Goal: Task Accomplishment & Management: Complete application form

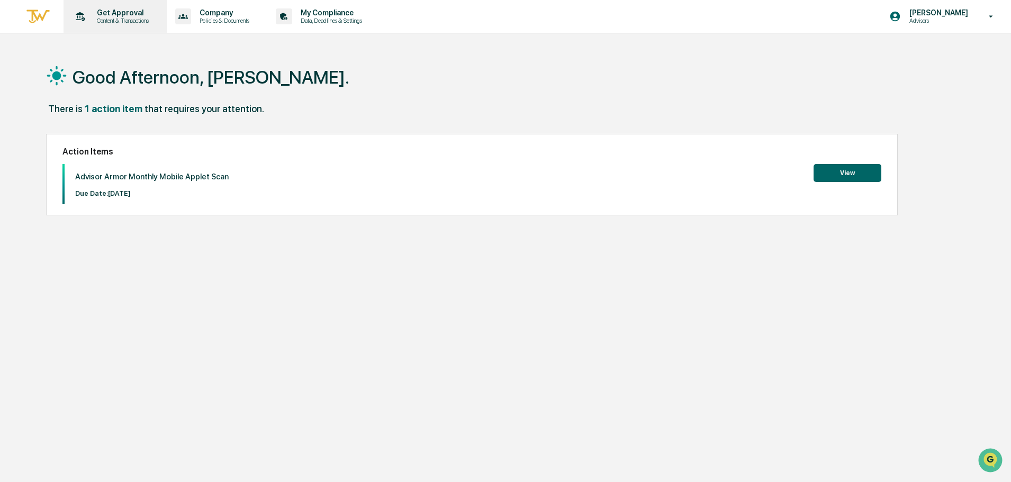
click at [124, 10] on p "Get Approval" at bounding box center [121, 12] width 66 height 8
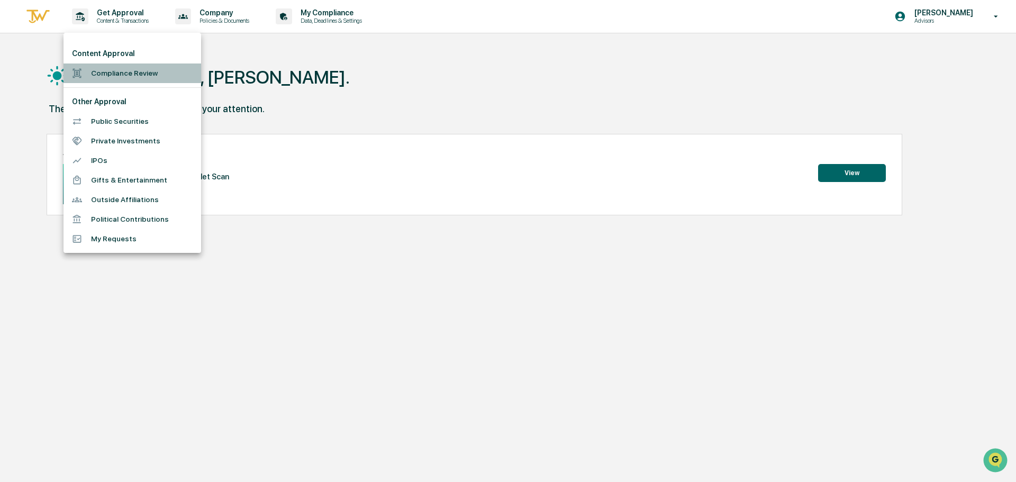
click at [109, 78] on li "Compliance Review" at bounding box center [132, 73] width 138 height 20
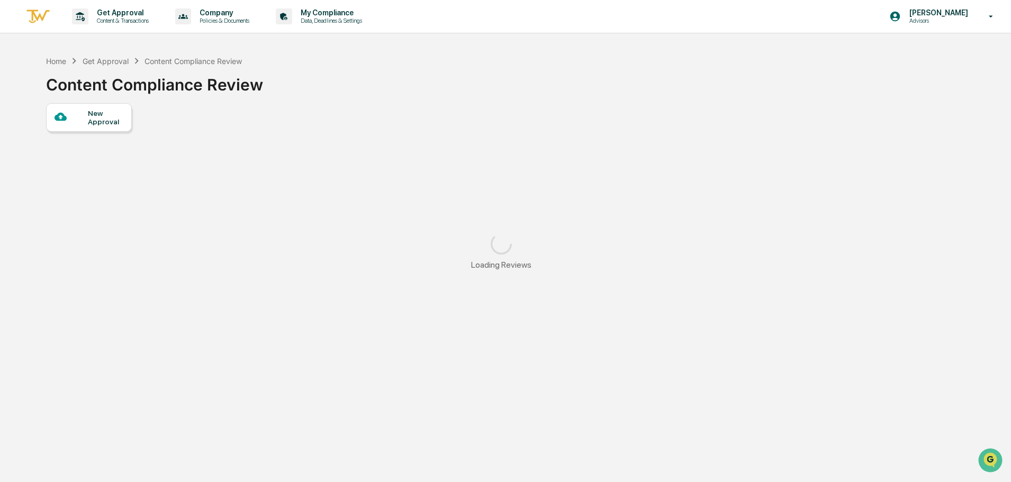
click at [97, 108] on div "New Approval" at bounding box center [89, 117] width 86 height 29
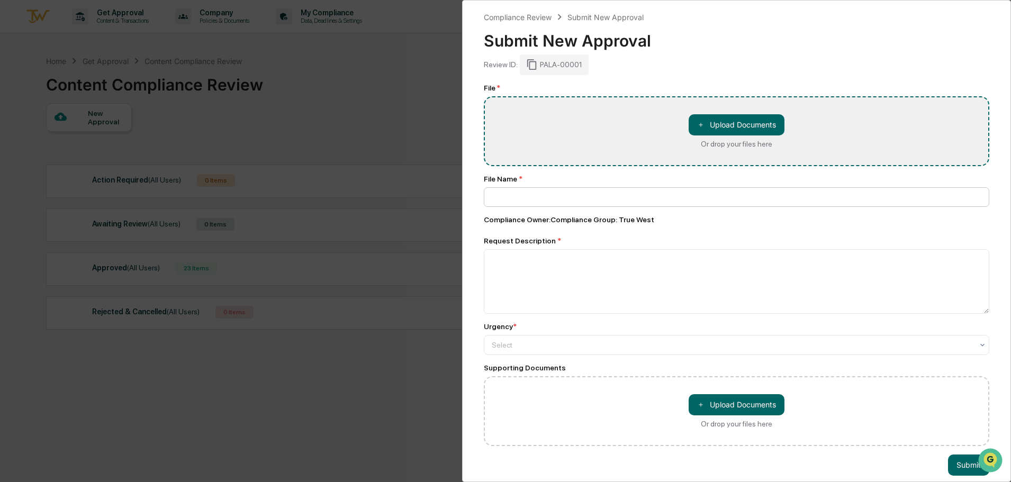
type input "**********"
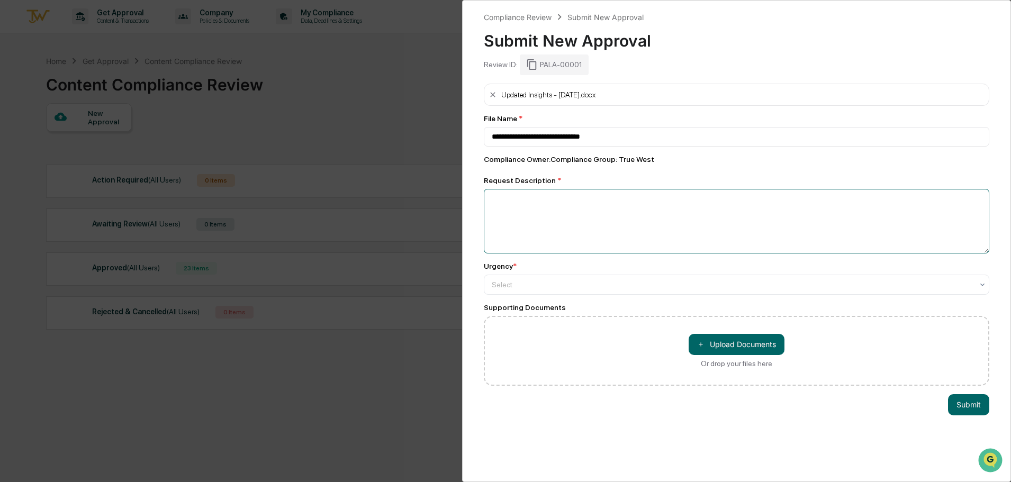
click at [626, 203] on textarea at bounding box center [736, 221] width 505 height 65
type textarea "**********"
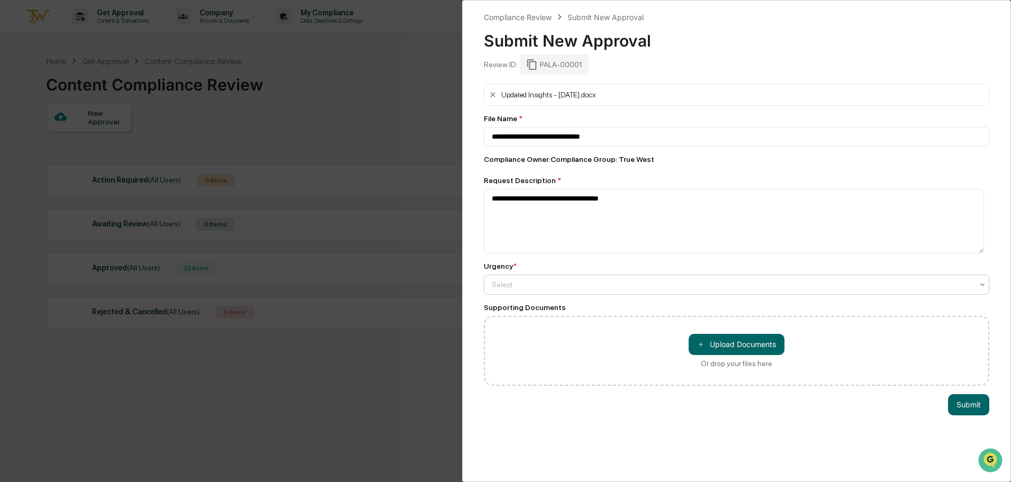
click at [580, 288] on div at bounding box center [732, 284] width 481 height 11
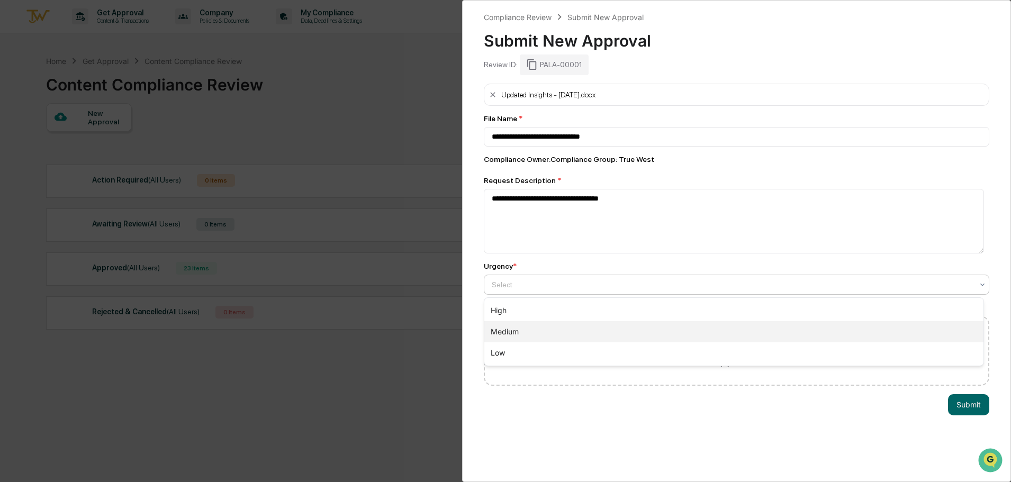
click at [547, 329] on div "Medium" at bounding box center [733, 331] width 499 height 21
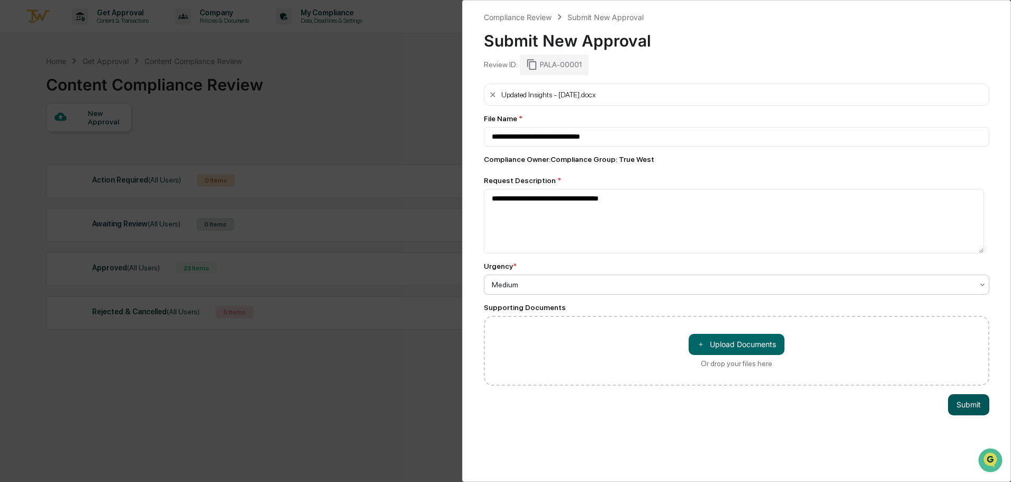
click at [961, 410] on button "Submit" at bounding box center [968, 404] width 41 height 21
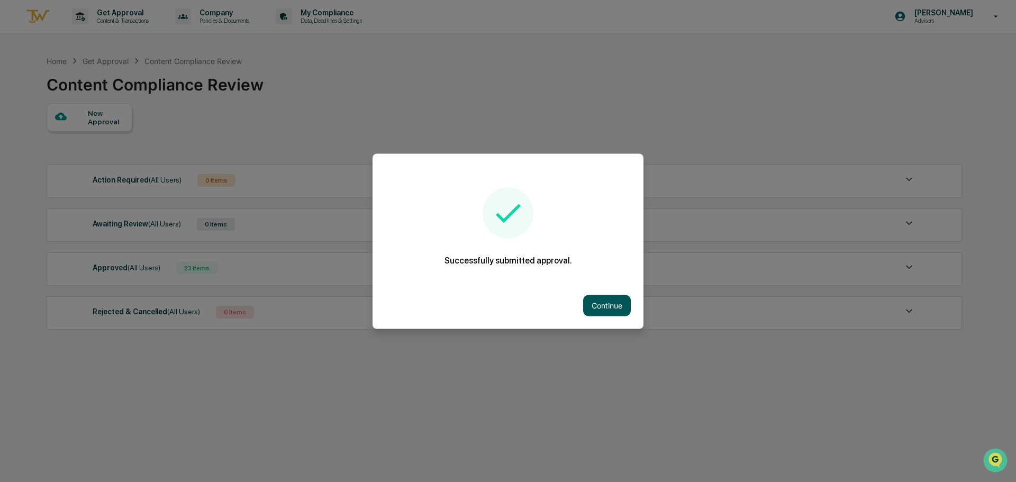
click at [605, 311] on button "Continue" at bounding box center [607, 305] width 48 height 21
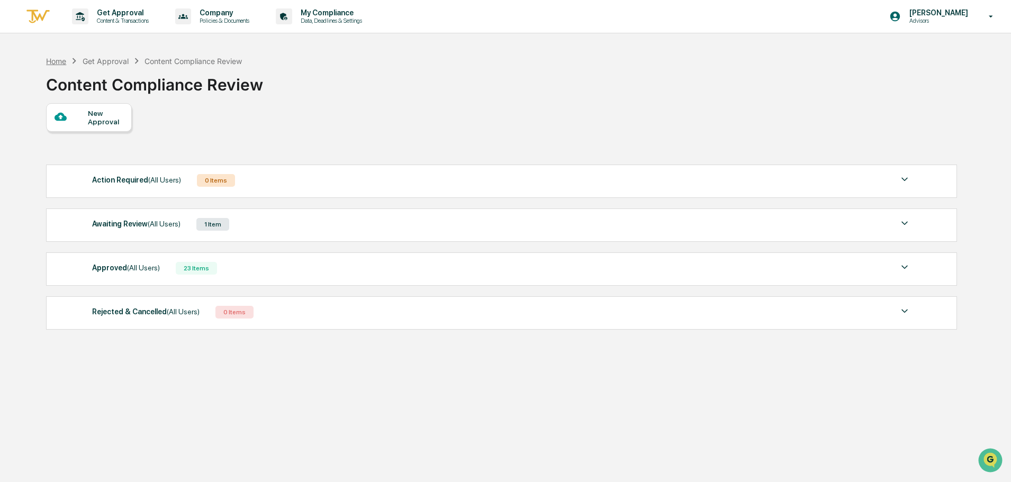
click at [52, 63] on div "Home" at bounding box center [56, 61] width 20 height 9
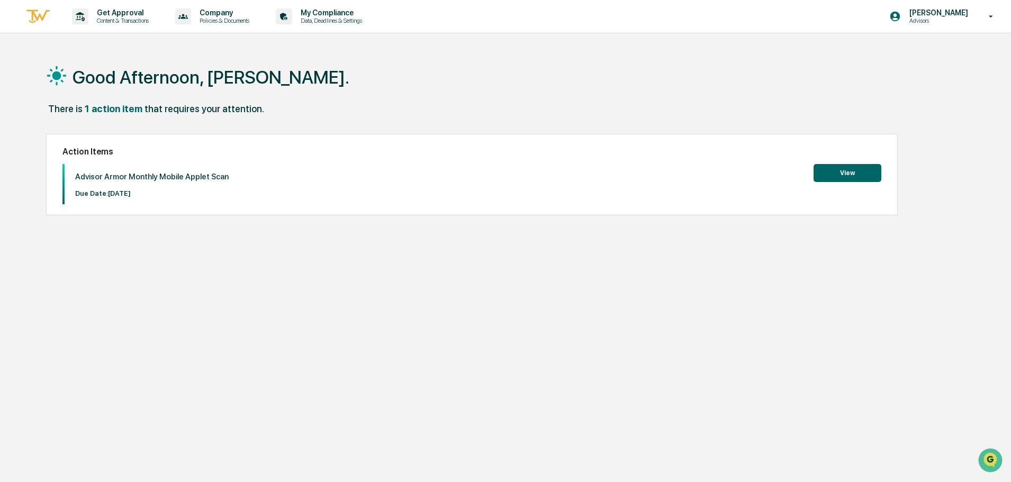
click at [826, 168] on button "View" at bounding box center [847, 173] width 68 height 18
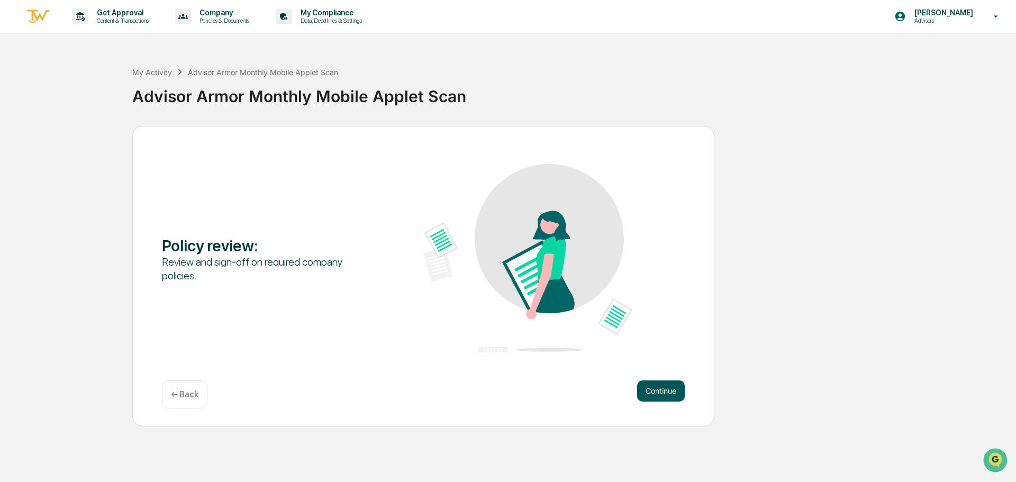
click at [661, 390] on button "Continue" at bounding box center [661, 390] width 48 height 21
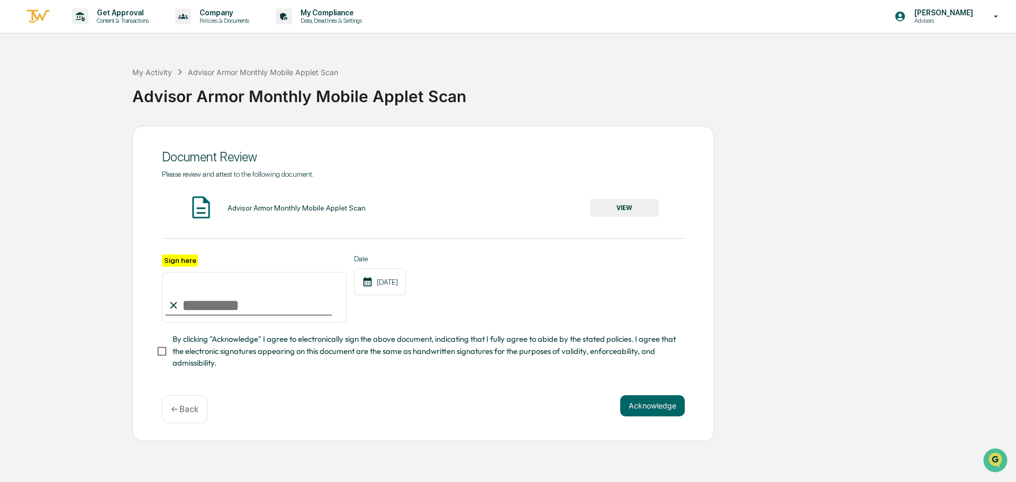
click at [250, 295] on input "Sign here" at bounding box center [254, 297] width 185 height 51
type input "**********"
click at [638, 407] on button "Acknowledge" at bounding box center [652, 405] width 65 height 21
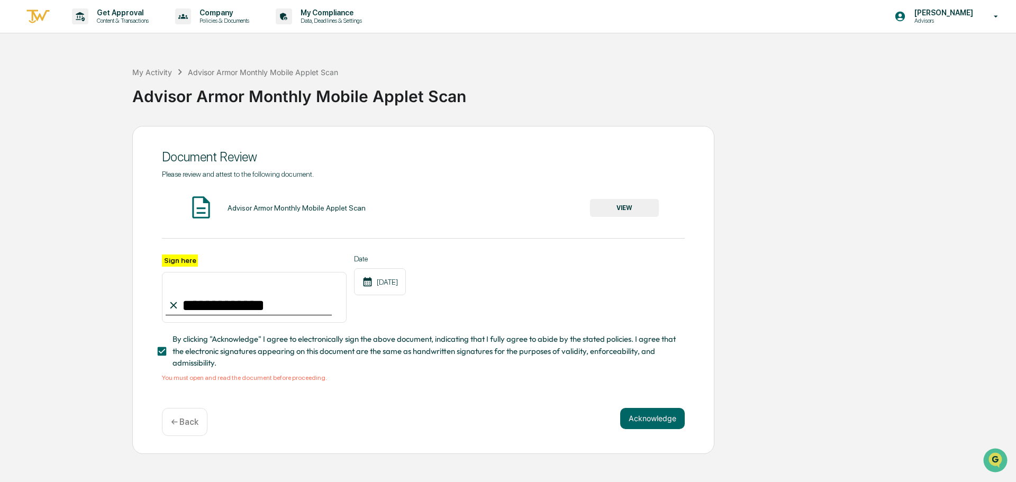
click at [650, 210] on button "VIEW" at bounding box center [624, 208] width 69 height 18
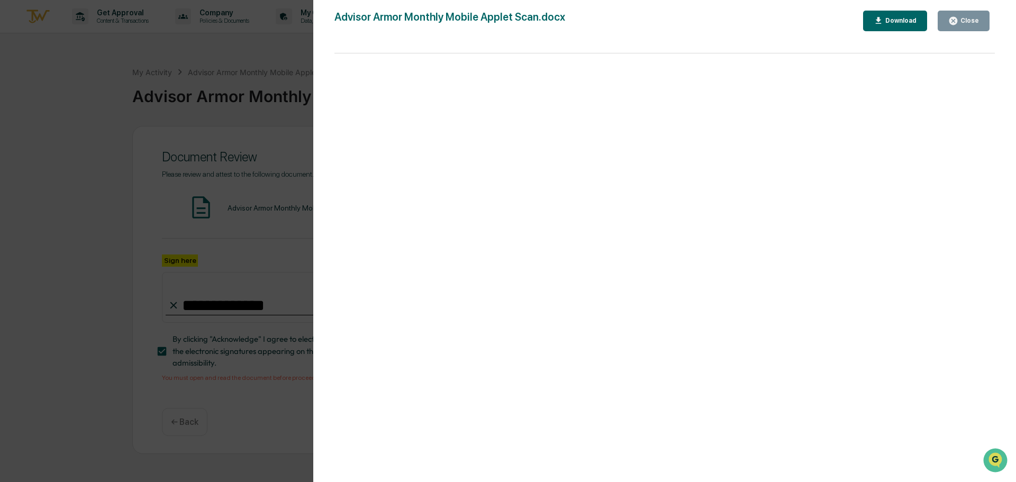
click at [971, 16] on div "Close" at bounding box center [963, 21] width 31 height 10
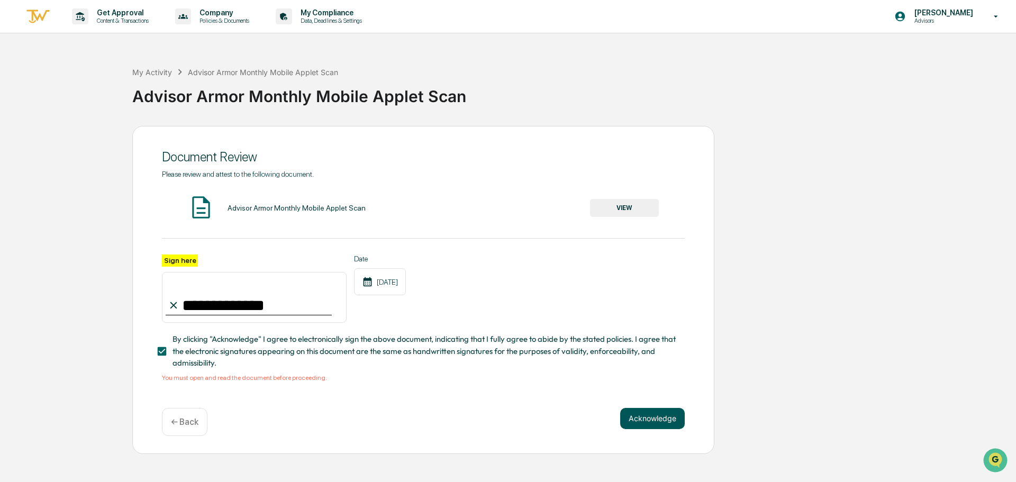
click at [640, 419] on button "Acknowledge" at bounding box center [652, 418] width 65 height 21
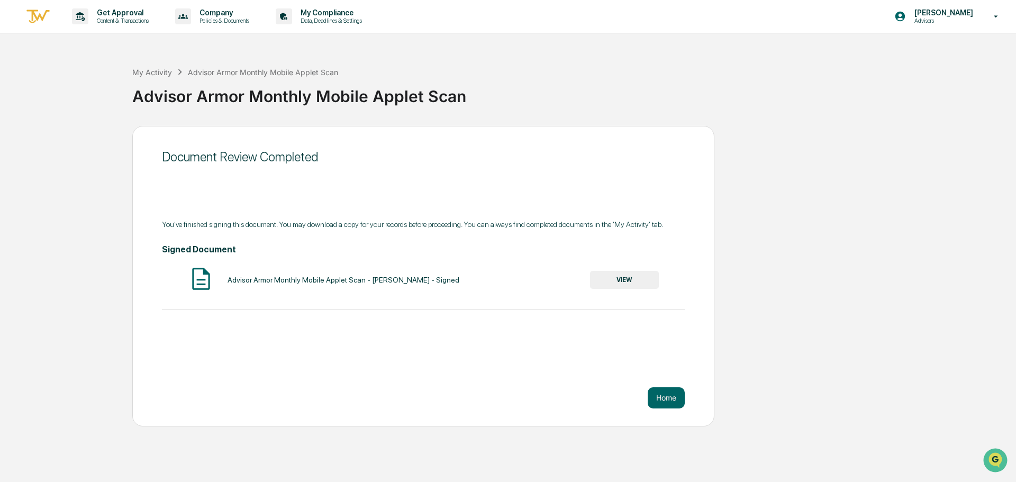
click at [630, 275] on button "VIEW" at bounding box center [624, 280] width 69 height 18
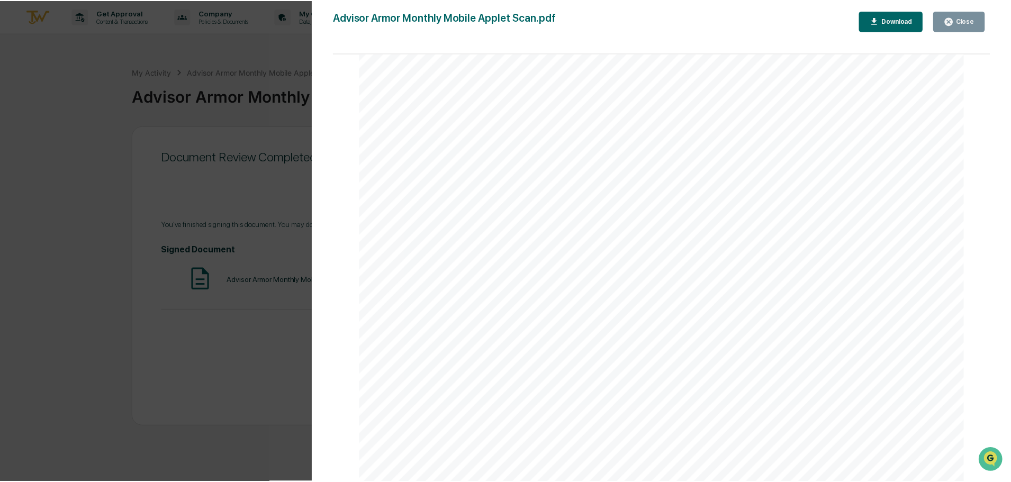
scroll to position [1276, 0]
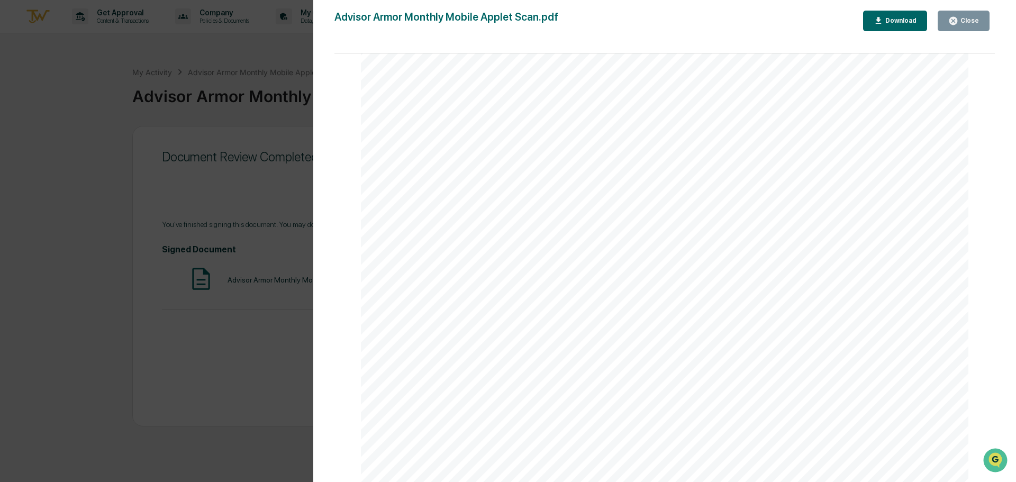
click at [987, 24] on button "Close" at bounding box center [964, 21] width 52 height 21
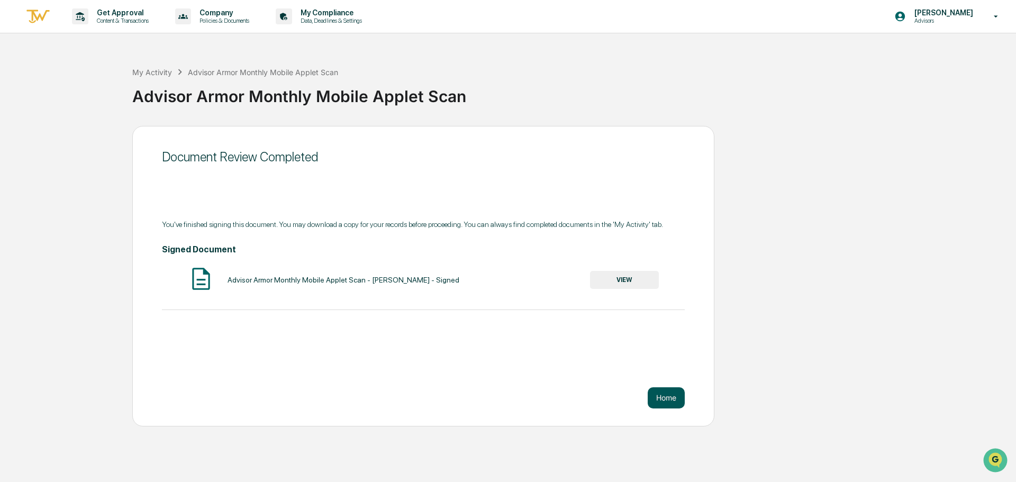
click at [669, 401] on button "Home" at bounding box center [666, 397] width 37 height 21
